Goal: Transaction & Acquisition: Obtain resource

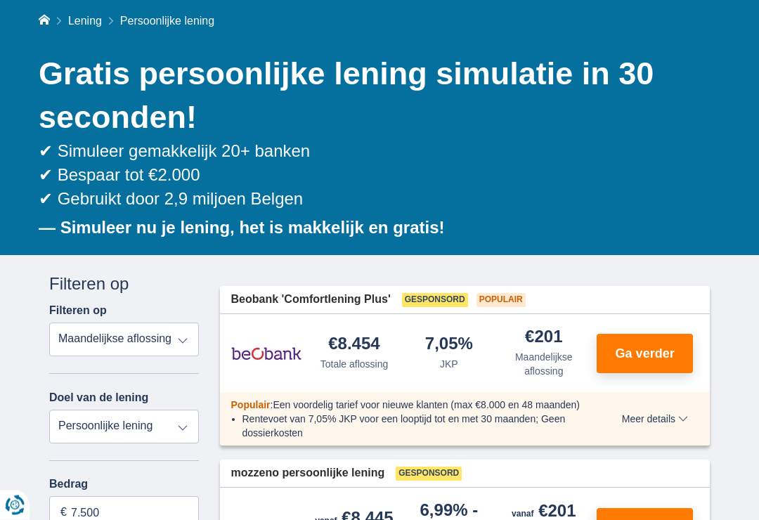
scroll to position [122, 0]
click at [639, 228] on div "✔ Simuleer gemakkelijk 20+ banken ✔ Bespaar tot €2.000 ✔ Gebruikt door 2,9 milj…" at bounding box center [375, 195] width 672 height 113
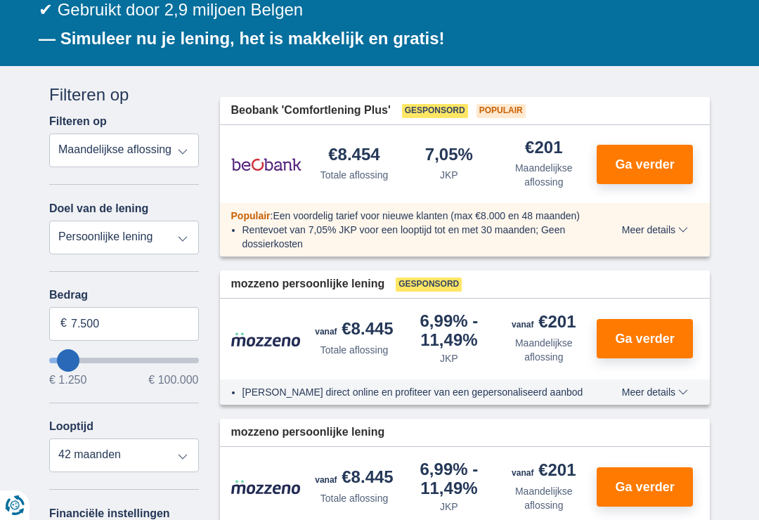
scroll to position [367, 0]
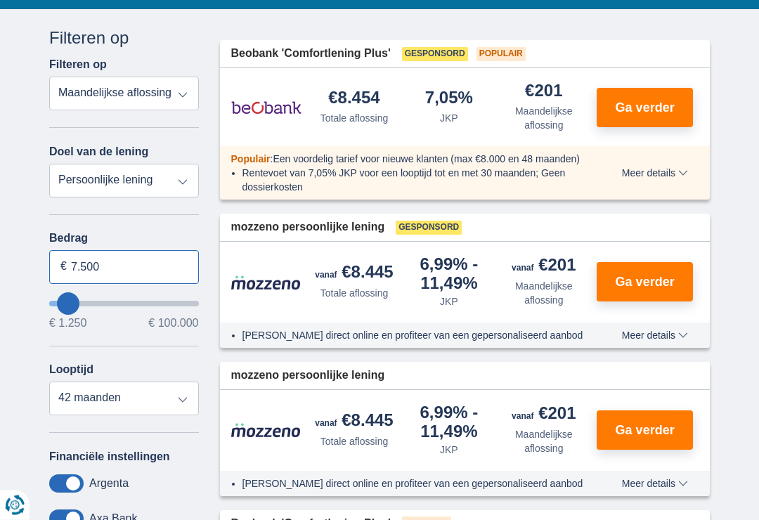
click at [132, 265] on input "7.500" at bounding box center [124, 268] width 150 height 34
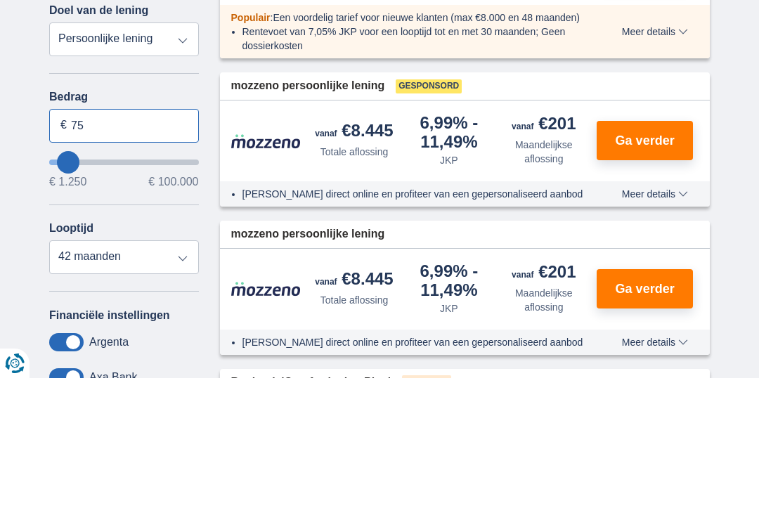
type input "7"
type input "3.300"
type input "3250"
select select "30"
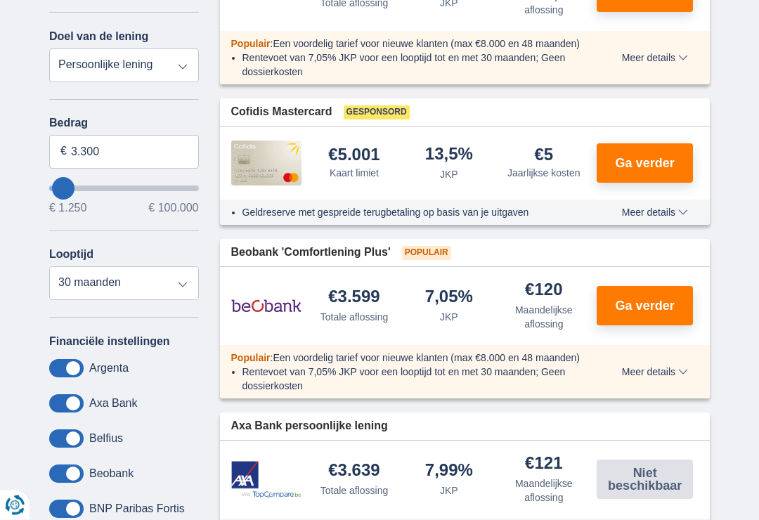
scroll to position [485, 0]
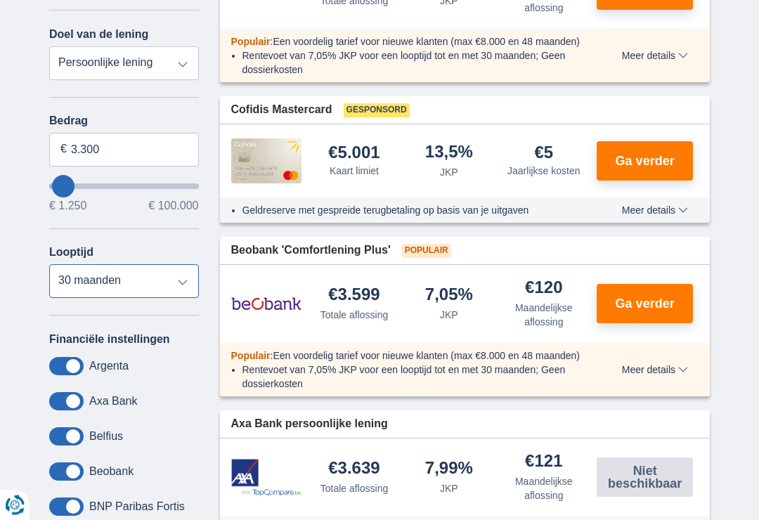
click at [185, 287] on select "12 maanden 18 maanden 24 maanden 30 maanden" at bounding box center [124, 282] width 150 height 34
type input "3250"
select select "24"
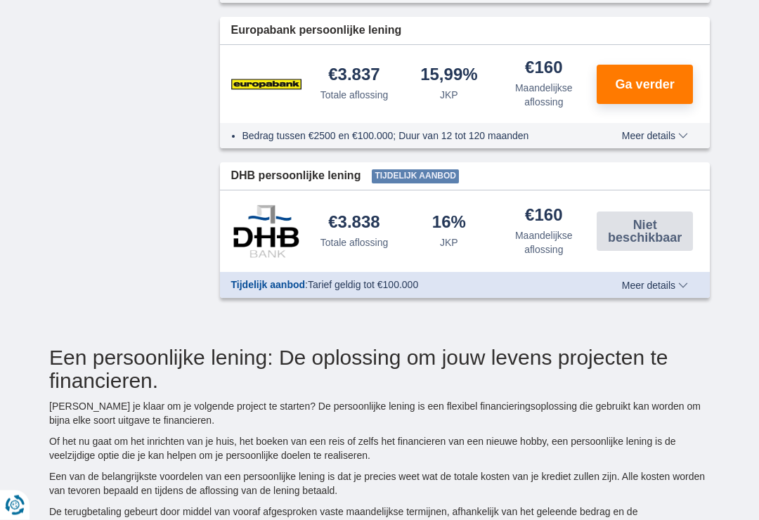
scroll to position [1309, 0]
